Goal: Navigation & Orientation: Find specific page/section

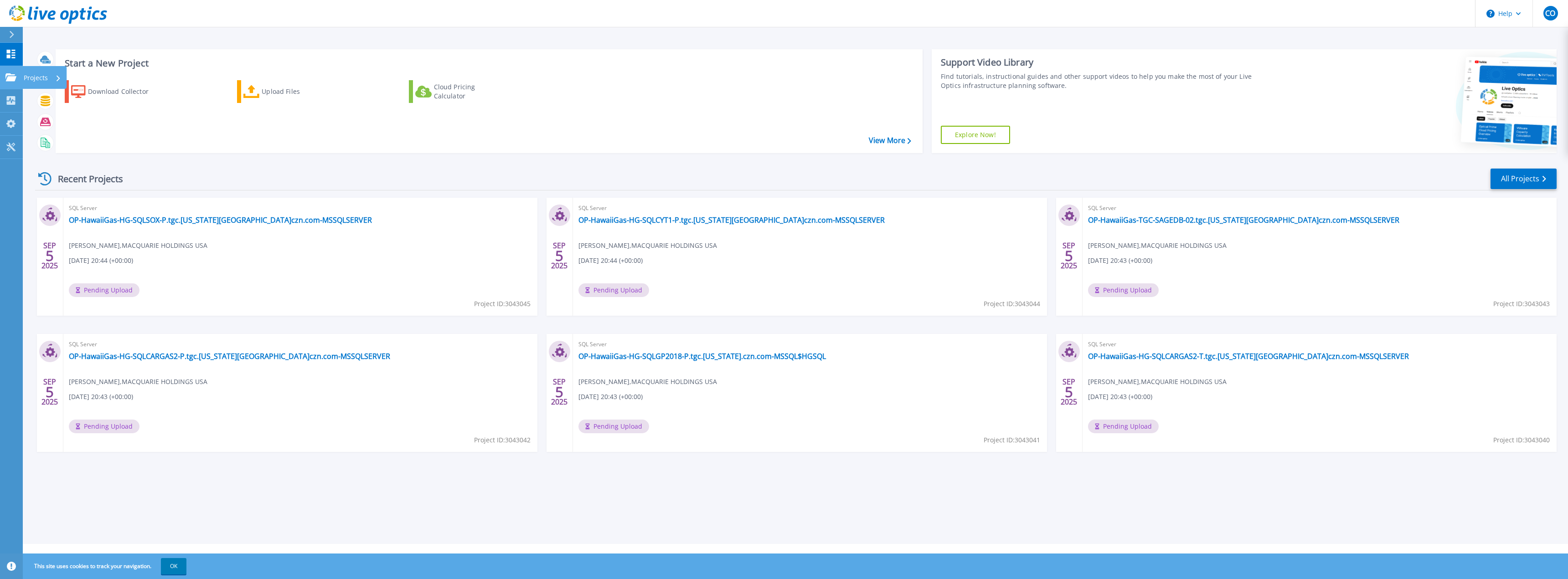
click at [31, 74] on p "Projects" at bounding box center [36, 78] width 24 height 24
